Goal: Task Accomplishment & Management: Manage account settings

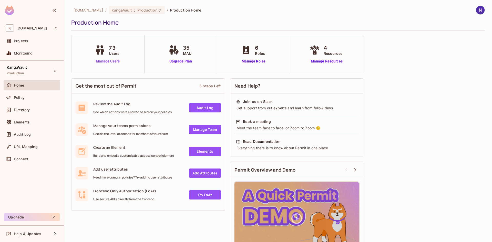
click at [111, 61] on link "Manage Users" at bounding box center [108, 61] width 28 height 5
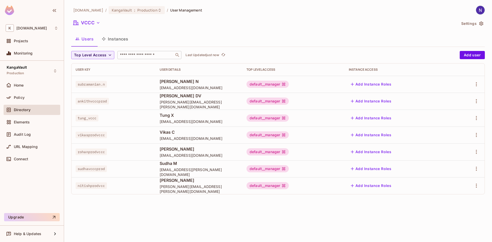
click at [161, 53] on input "text" at bounding box center [146, 55] width 54 height 5
type input "******"
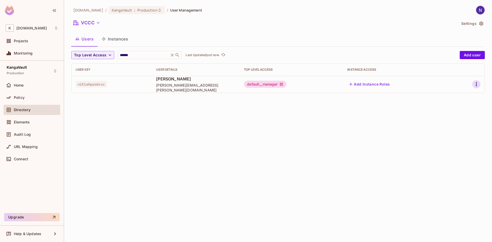
click at [477, 83] on icon "button" at bounding box center [476, 84] width 1 height 4
click at [454, 122] on span "Delete User" at bounding box center [456, 119] width 23 height 8
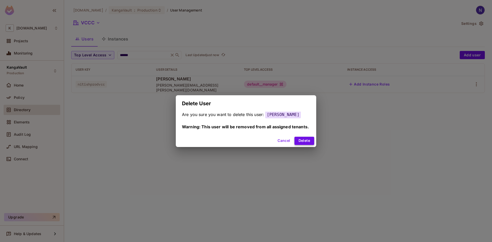
click at [305, 143] on button "Delete" at bounding box center [305, 141] width 20 height 8
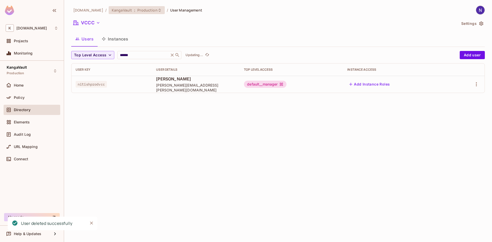
click at [146, 9] on span "Production" at bounding box center [147, 10] width 20 height 5
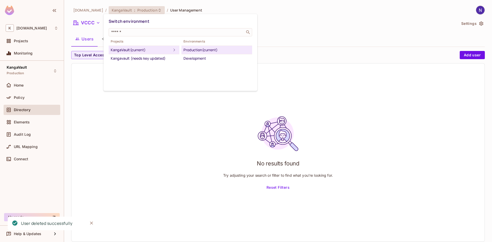
click at [85, 9] on div at bounding box center [246, 121] width 492 height 242
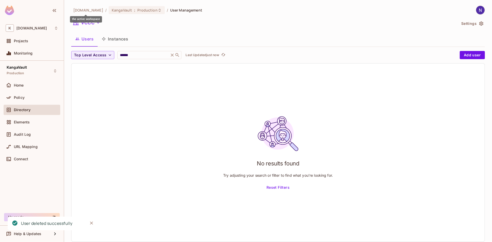
click at [85, 10] on span "[DOMAIN_NAME]" at bounding box center [88, 10] width 30 height 5
click at [148, 9] on span "Production" at bounding box center [147, 10] width 20 height 5
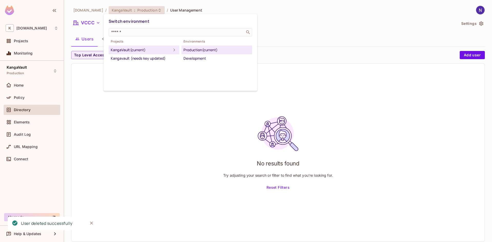
click at [69, 18] on div at bounding box center [246, 121] width 492 height 242
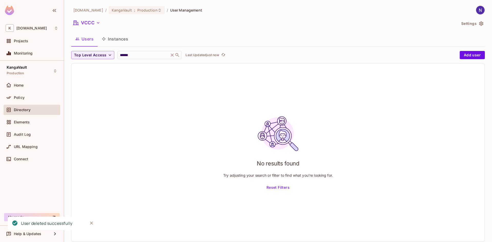
click at [95, 21] on button "VCCC" at bounding box center [86, 23] width 31 height 8
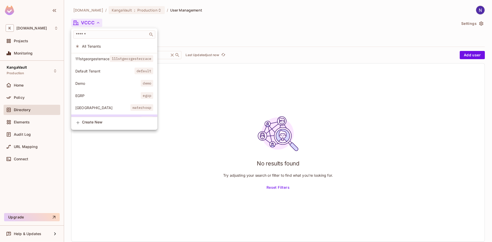
click at [97, 61] on li "111stgeorgesterrace 111stgeorgesterrace" at bounding box center [114, 58] width 86 height 11
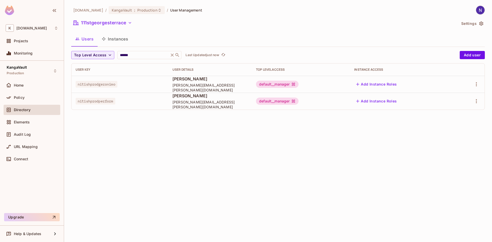
drag, startPoint x: 156, startPoint y: 98, endPoint x: 212, endPoint y: 98, distance: 55.1
click at [212, 98] on span "[PERSON_NAME]" at bounding box center [210, 96] width 75 height 6
click at [477, 99] on icon "button" at bounding box center [477, 101] width 6 height 6
click at [448, 135] on div "Delete User" at bounding box center [456, 135] width 20 height 5
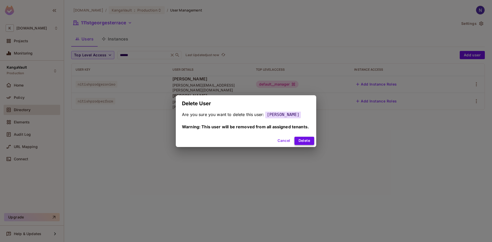
click at [301, 142] on button "Delete" at bounding box center [305, 141] width 20 height 8
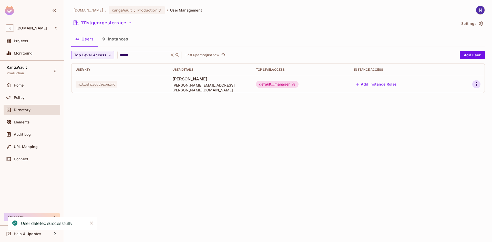
click at [475, 86] on icon "button" at bounding box center [477, 84] width 6 height 6
click at [448, 122] on span "Delete User" at bounding box center [456, 119] width 23 height 8
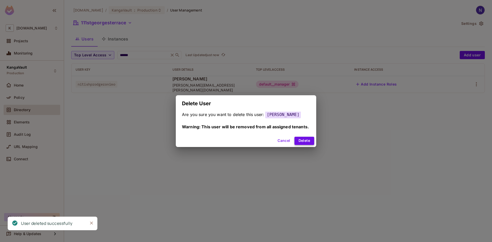
click at [303, 141] on button "Delete" at bounding box center [305, 141] width 20 height 8
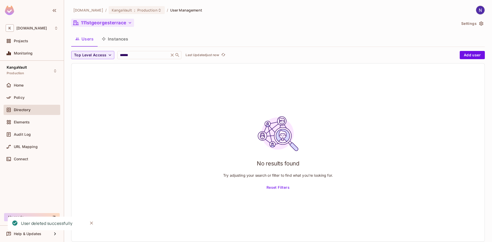
click at [128, 22] on icon "button" at bounding box center [129, 22] width 5 height 5
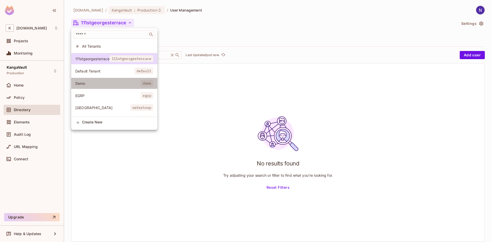
click at [101, 87] on li "Demo demo" at bounding box center [114, 83] width 86 height 11
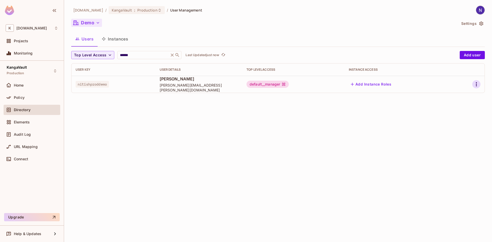
click at [474, 82] on icon "button" at bounding box center [477, 84] width 6 height 6
click at [450, 120] on div "Delete User" at bounding box center [456, 118] width 20 height 5
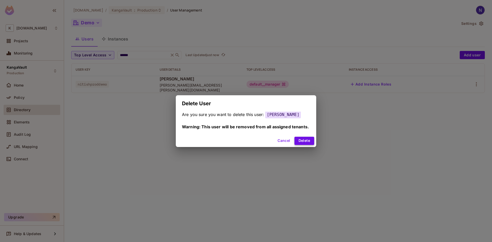
click at [300, 141] on button "Delete" at bounding box center [305, 141] width 20 height 8
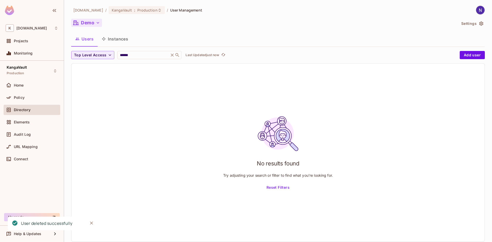
click at [95, 22] on icon "button" at bounding box center [97, 22] width 5 height 5
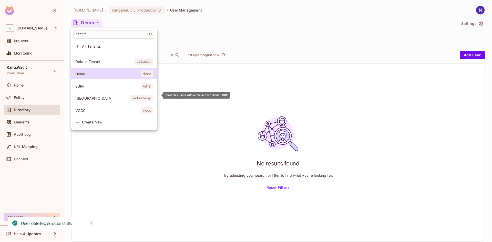
scroll to position [14, 0]
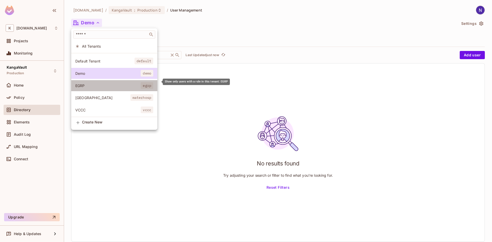
click at [103, 83] on span "EGRP" at bounding box center [107, 85] width 65 height 5
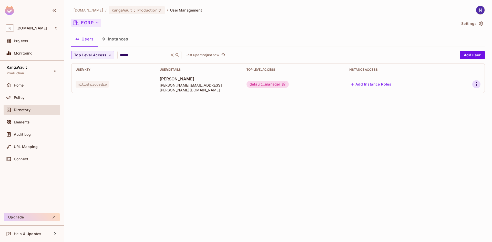
click at [478, 84] on icon "button" at bounding box center [477, 84] width 6 height 6
click at [440, 122] on div "Delete User" at bounding box center [452, 119] width 32 height 8
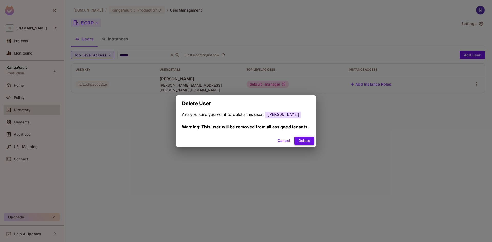
click at [309, 142] on button "Delete" at bounding box center [305, 141] width 20 height 8
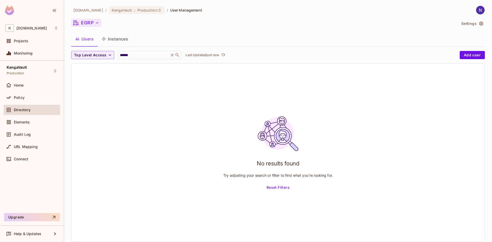
click at [100, 22] on icon "button" at bounding box center [97, 22] width 5 height 5
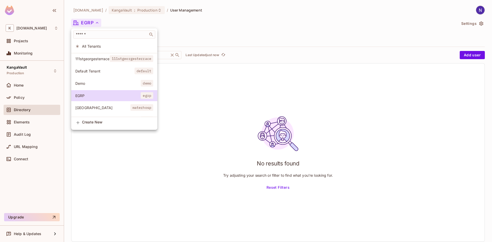
click at [98, 110] on span "[GEOGRAPHIC_DATA]" at bounding box center [102, 107] width 55 height 5
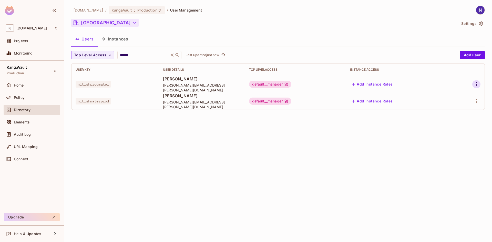
click at [477, 82] on icon "button" at bounding box center [477, 84] width 6 height 6
click at [466, 119] on div "Delete User" at bounding box center [456, 118] width 20 height 5
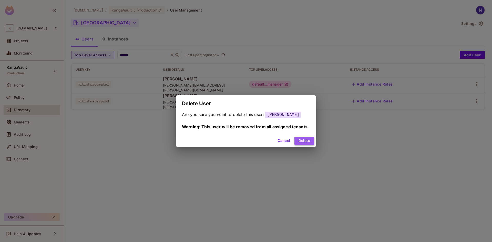
click at [299, 143] on button "Delete" at bounding box center [305, 141] width 20 height 8
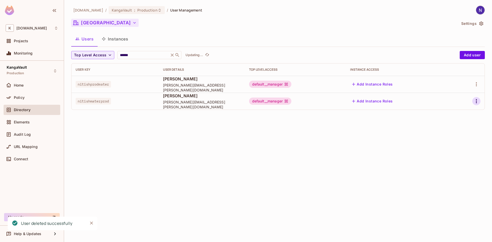
click at [477, 100] on div "[DOMAIN_NAME] / KangaVault : Production / User Management Mater Hospital Settin…" at bounding box center [278, 121] width 428 height 242
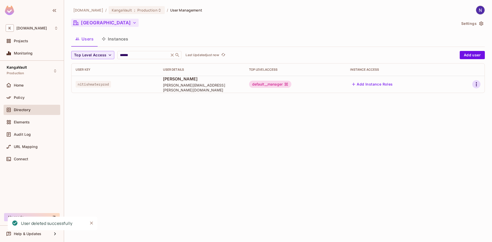
click at [477, 84] on icon "button" at bounding box center [476, 84] width 1 height 4
click at [451, 116] on div "Delete User" at bounding box center [456, 118] width 20 height 5
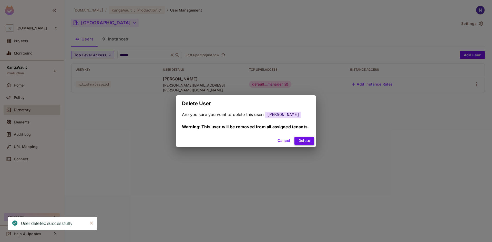
click at [308, 140] on button "Delete" at bounding box center [305, 141] width 20 height 8
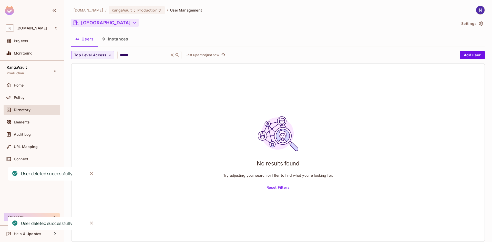
click at [132, 24] on icon "button" at bounding box center [134, 22] width 5 height 5
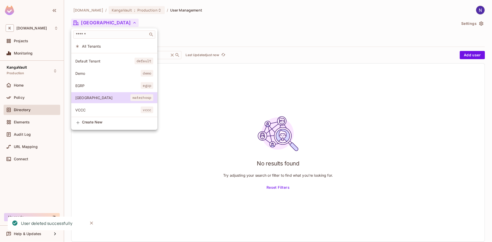
click at [96, 105] on li "VCCC vccc" at bounding box center [114, 110] width 86 height 11
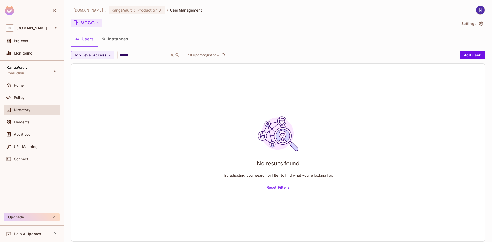
click at [99, 21] on icon "button" at bounding box center [98, 22] width 5 height 5
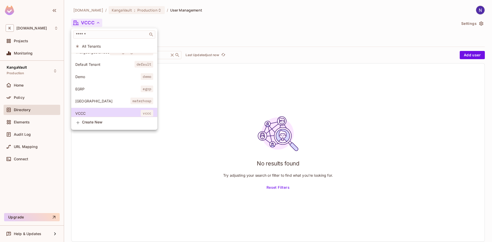
scroll to position [0, 0]
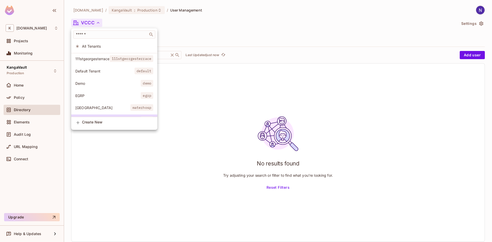
click at [216, 16] on div at bounding box center [246, 121] width 492 height 242
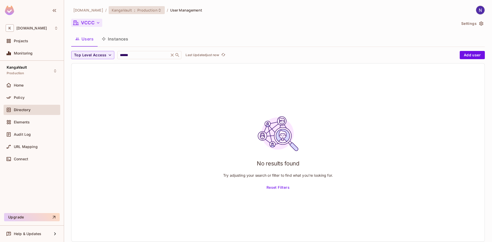
click at [158, 10] on icon at bounding box center [160, 10] width 4 height 4
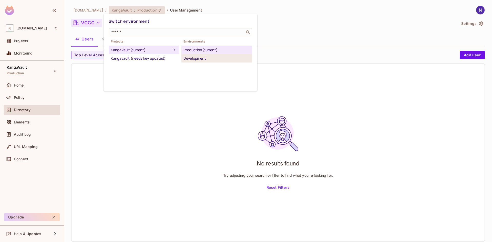
click at [210, 60] on div "Development" at bounding box center [217, 58] width 67 height 6
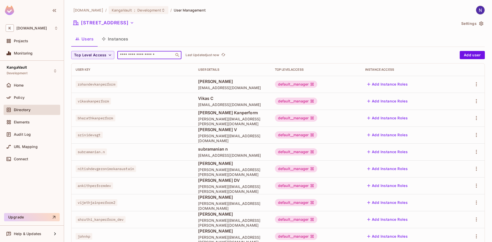
click at [125, 53] on input "text" at bounding box center [146, 55] width 54 height 5
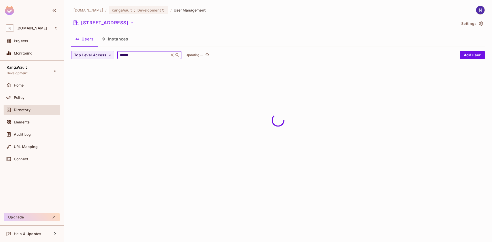
type input "******"
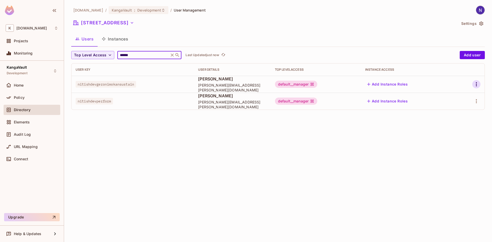
click at [477, 82] on icon "button" at bounding box center [477, 84] width 6 height 6
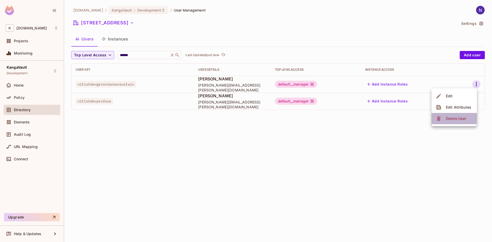
click at [443, 121] on div "Delete User" at bounding box center [452, 119] width 32 height 8
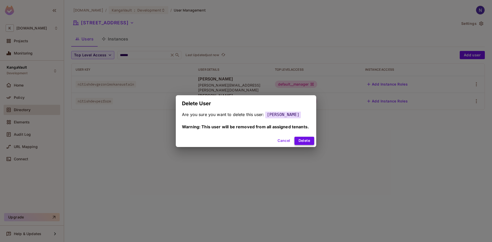
click at [300, 141] on button "Delete" at bounding box center [305, 141] width 20 height 8
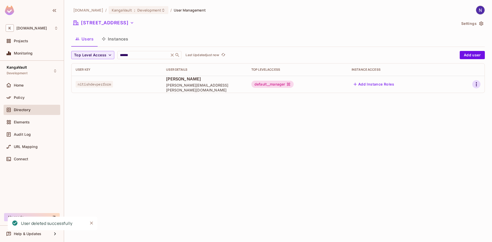
click at [477, 80] on button "button" at bounding box center [477, 84] width 8 height 8
click at [443, 121] on div "Delete User" at bounding box center [452, 119] width 32 height 8
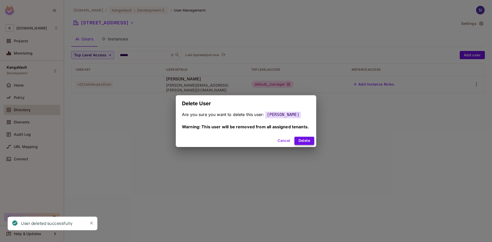
click at [302, 140] on button "Delete" at bounding box center [305, 141] width 20 height 8
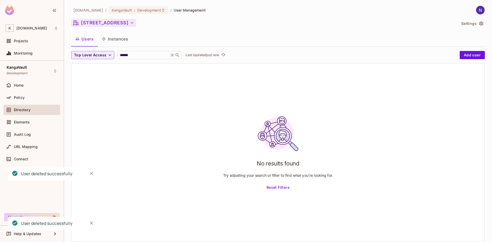
click at [135, 24] on icon "button" at bounding box center [132, 22] width 5 height 5
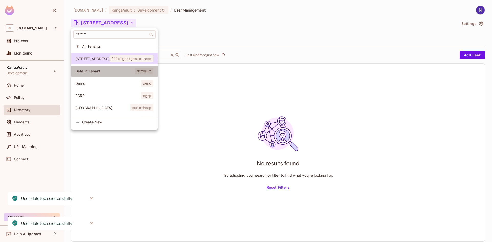
click at [98, 72] on span "Default Tenant" at bounding box center [105, 71] width 60 height 5
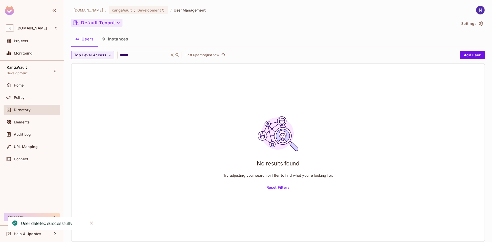
click at [115, 23] on button "Default Tenant" at bounding box center [96, 23] width 51 height 8
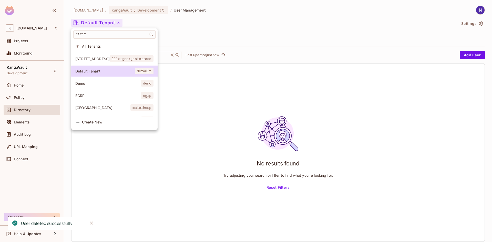
click at [93, 82] on span "Demo" at bounding box center [108, 83] width 66 height 5
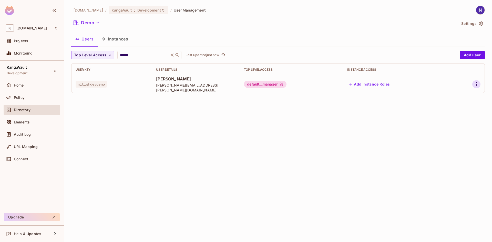
click at [475, 83] on icon "button" at bounding box center [477, 84] width 6 height 6
click at [443, 118] on div "Delete User" at bounding box center [452, 119] width 32 height 8
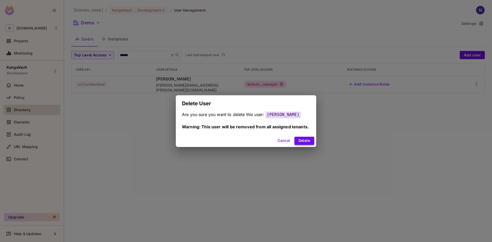
click at [306, 142] on button "Delete" at bounding box center [305, 141] width 20 height 8
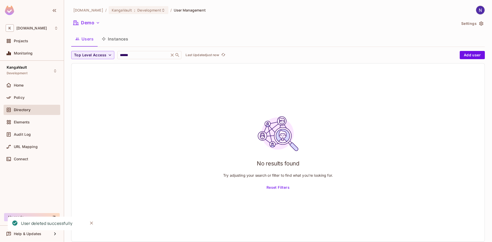
click at [97, 22] on icon "button" at bounding box center [97, 22] width 5 height 5
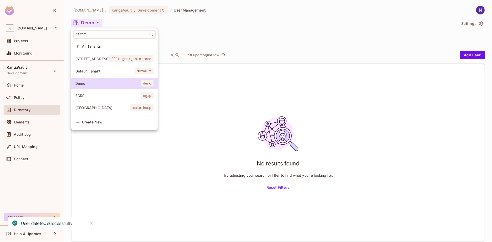
click at [114, 98] on li "EGRP egrp" at bounding box center [114, 95] width 86 height 11
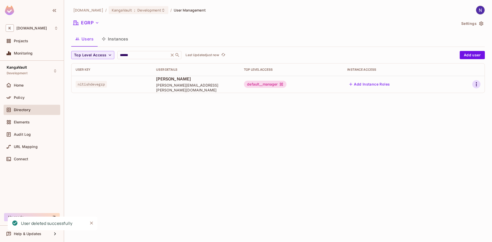
click at [480, 83] on icon "button" at bounding box center [477, 84] width 6 height 6
click at [438, 116] on icon at bounding box center [439, 119] width 6 height 6
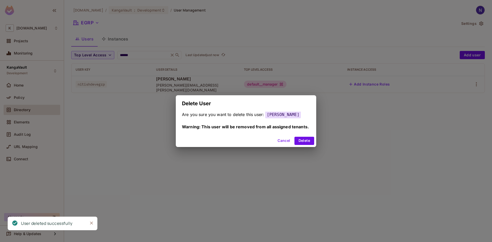
click at [314, 141] on div "Cancel Delete" at bounding box center [246, 141] width 141 height 12
click at [308, 139] on button "Delete" at bounding box center [305, 141] width 20 height 8
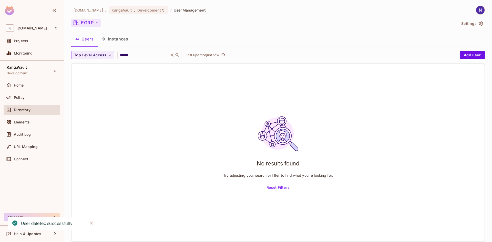
click at [97, 25] on button "EGRP" at bounding box center [86, 23] width 30 height 8
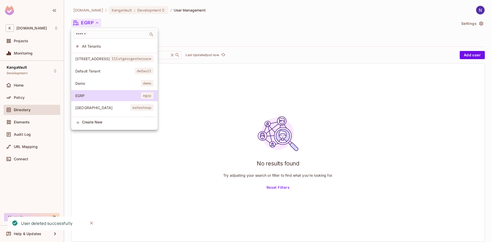
click at [108, 110] on span "[GEOGRAPHIC_DATA]" at bounding box center [102, 107] width 55 height 5
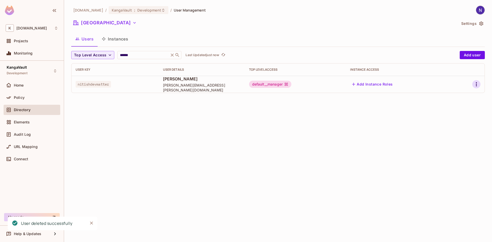
click at [475, 83] on icon "button" at bounding box center [477, 84] width 6 height 6
click at [442, 118] on icon at bounding box center [439, 119] width 6 height 6
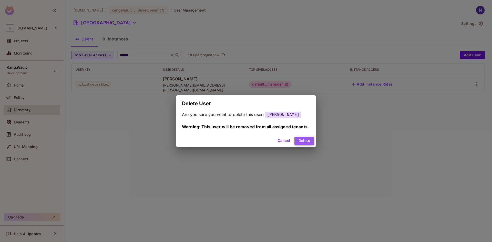
click at [297, 142] on button "Delete" at bounding box center [305, 141] width 20 height 8
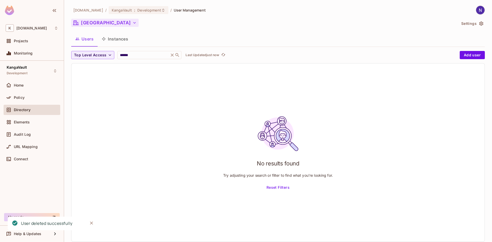
click at [116, 19] on button "[GEOGRAPHIC_DATA]" at bounding box center [104, 23] width 67 height 8
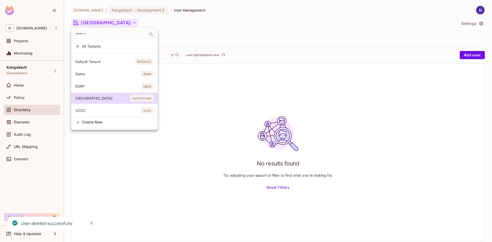
scroll to position [14, 0]
click at [100, 108] on span "VCCC" at bounding box center [108, 110] width 66 height 5
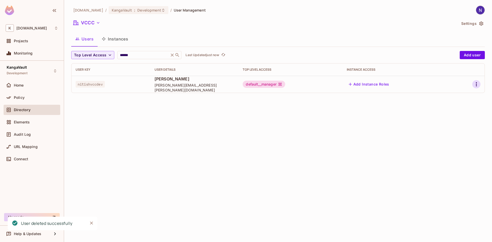
click at [475, 85] on icon "button" at bounding box center [477, 84] width 6 height 6
click at [447, 121] on div "Delete User" at bounding box center [456, 118] width 20 height 5
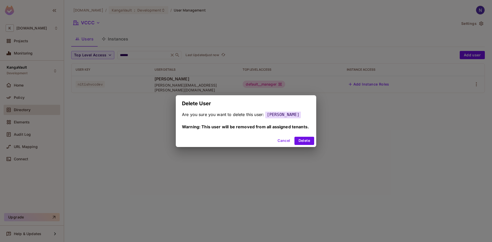
click at [293, 135] on div "Cancel Delete" at bounding box center [246, 141] width 141 height 12
click at [299, 140] on button "Delete" at bounding box center [305, 141] width 20 height 8
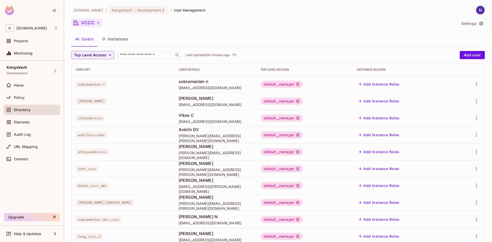
click at [100, 21] on icon "button" at bounding box center [98, 22] width 5 height 5
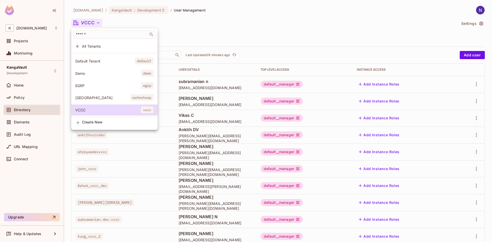
scroll to position [14, 0]
click at [88, 80] on li "EGRP egrp" at bounding box center [114, 85] width 86 height 11
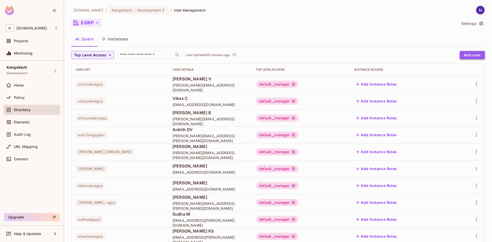
click at [464, 54] on button "Add user" at bounding box center [472, 55] width 25 height 8
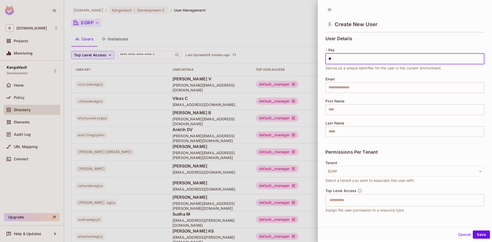
type input "*"
type input "**********"
click at [347, 91] on input "text" at bounding box center [405, 87] width 159 height 11
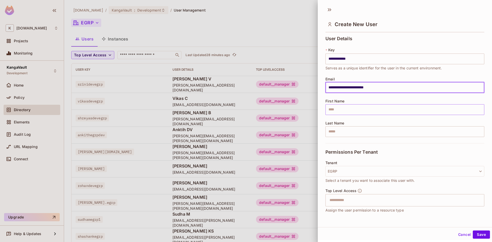
type input "**********"
click at [343, 110] on input "text" at bounding box center [405, 109] width 159 height 11
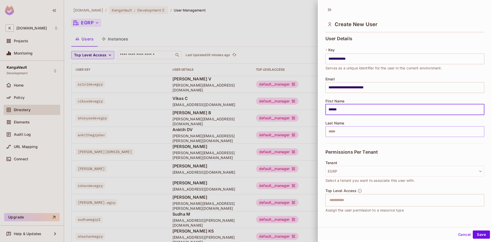
type input "******"
click at [334, 130] on input "text" at bounding box center [405, 131] width 159 height 11
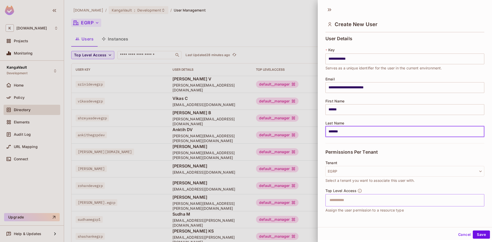
type input "*******"
click at [364, 199] on input "text" at bounding box center [401, 200] width 148 height 10
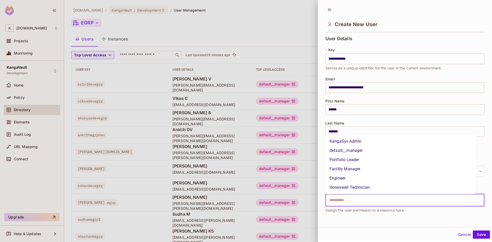
click at [350, 149] on li "default__manager" at bounding box center [401, 150] width 151 height 9
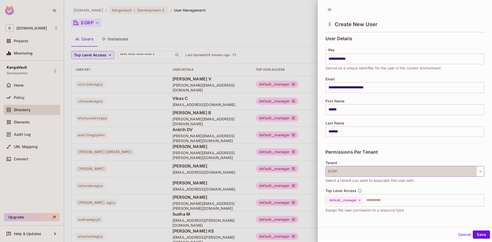
click at [351, 170] on button "EGRP" at bounding box center [405, 171] width 159 height 11
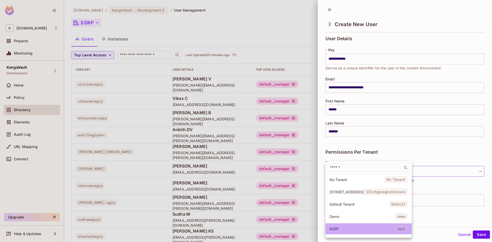
click at [398, 226] on li "EGRP egrp" at bounding box center [369, 229] width 86 height 11
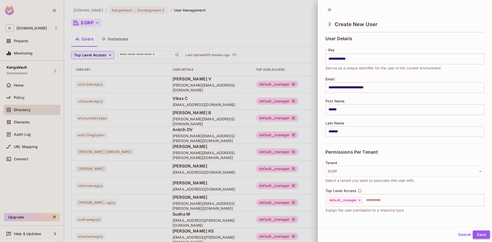
click at [480, 234] on button "Save" at bounding box center [481, 235] width 17 height 8
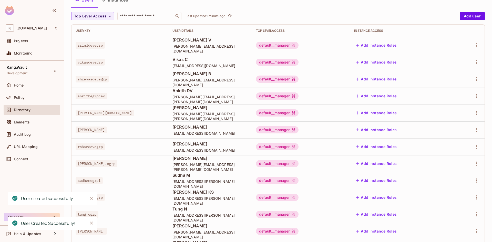
scroll to position [0, 0]
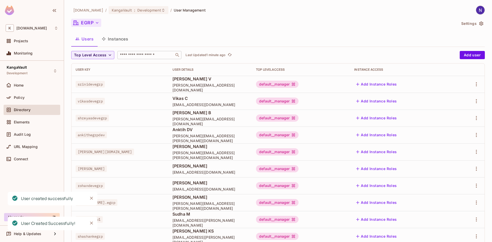
click at [139, 55] on input "text" at bounding box center [146, 55] width 54 height 5
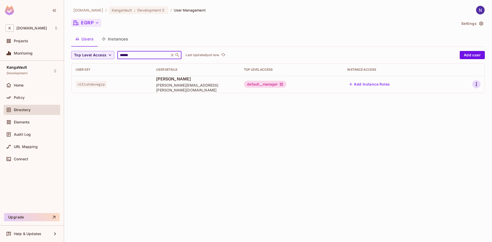
type input "******"
click at [478, 84] on icon "button" at bounding box center [477, 84] width 6 height 6
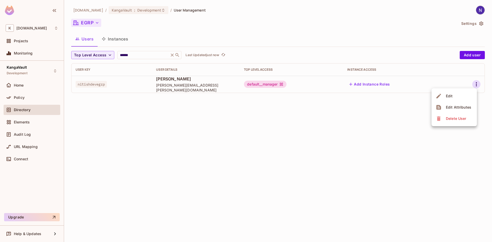
click at [452, 106] on div "Edit Attributes" at bounding box center [458, 107] width 25 height 5
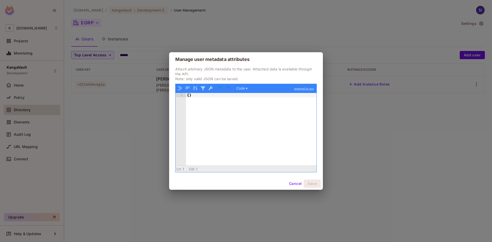
click at [197, 101] on div "{ }" at bounding box center [251, 134] width 131 height 82
click at [315, 183] on button "Save" at bounding box center [312, 184] width 17 height 8
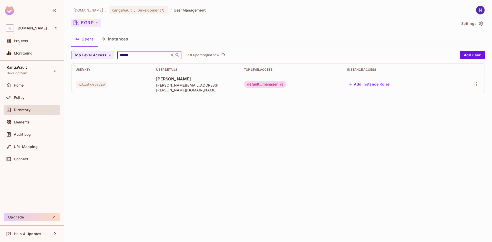
click at [135, 55] on input "******" at bounding box center [143, 55] width 49 height 5
type input "*"
type input "****"
click at [478, 86] on icon "button" at bounding box center [477, 84] width 6 height 6
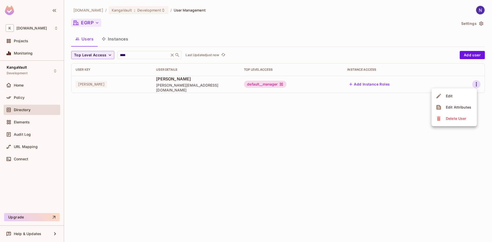
click at [460, 105] on div "Edit Attributes" at bounding box center [458, 107] width 25 height 5
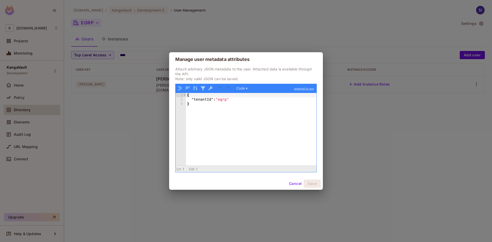
click at [296, 183] on button "Cancel" at bounding box center [295, 184] width 17 height 8
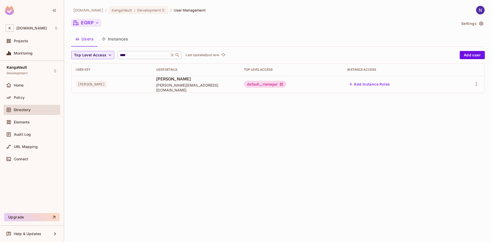
click at [124, 52] on div "**** ​" at bounding box center [149, 55] width 64 height 8
type input "******"
click at [477, 83] on icon "button" at bounding box center [476, 84] width 1 height 4
click at [457, 105] on div "Edit Attributes" at bounding box center [458, 107] width 25 height 5
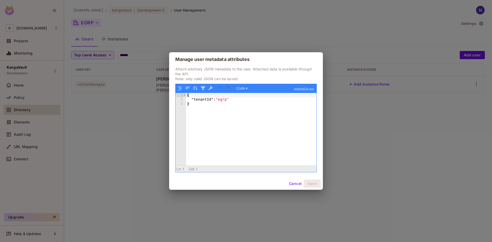
click at [293, 186] on button "Cancel" at bounding box center [295, 184] width 17 height 8
